Goal: Find specific page/section: Find specific page/section

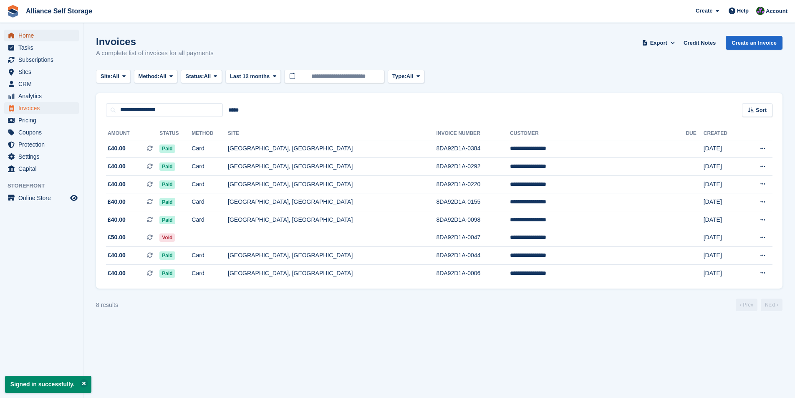
click at [43, 40] on span "Home" at bounding box center [43, 36] width 50 height 12
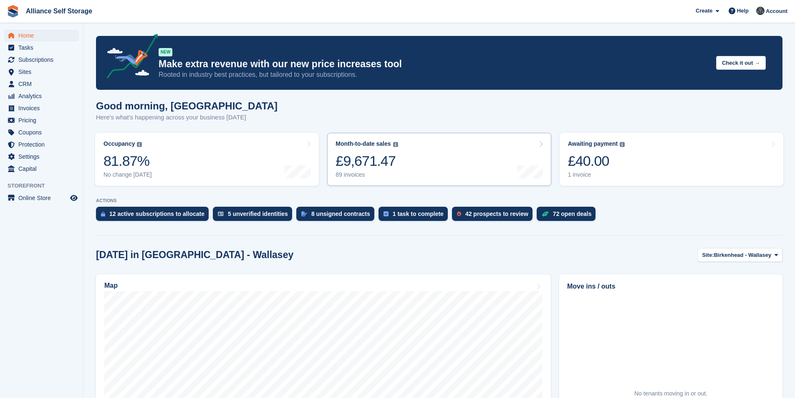
click at [382, 162] on div "£9,671.47" at bounding box center [367, 160] width 62 height 17
